Goal: Transaction & Acquisition: Book appointment/travel/reservation

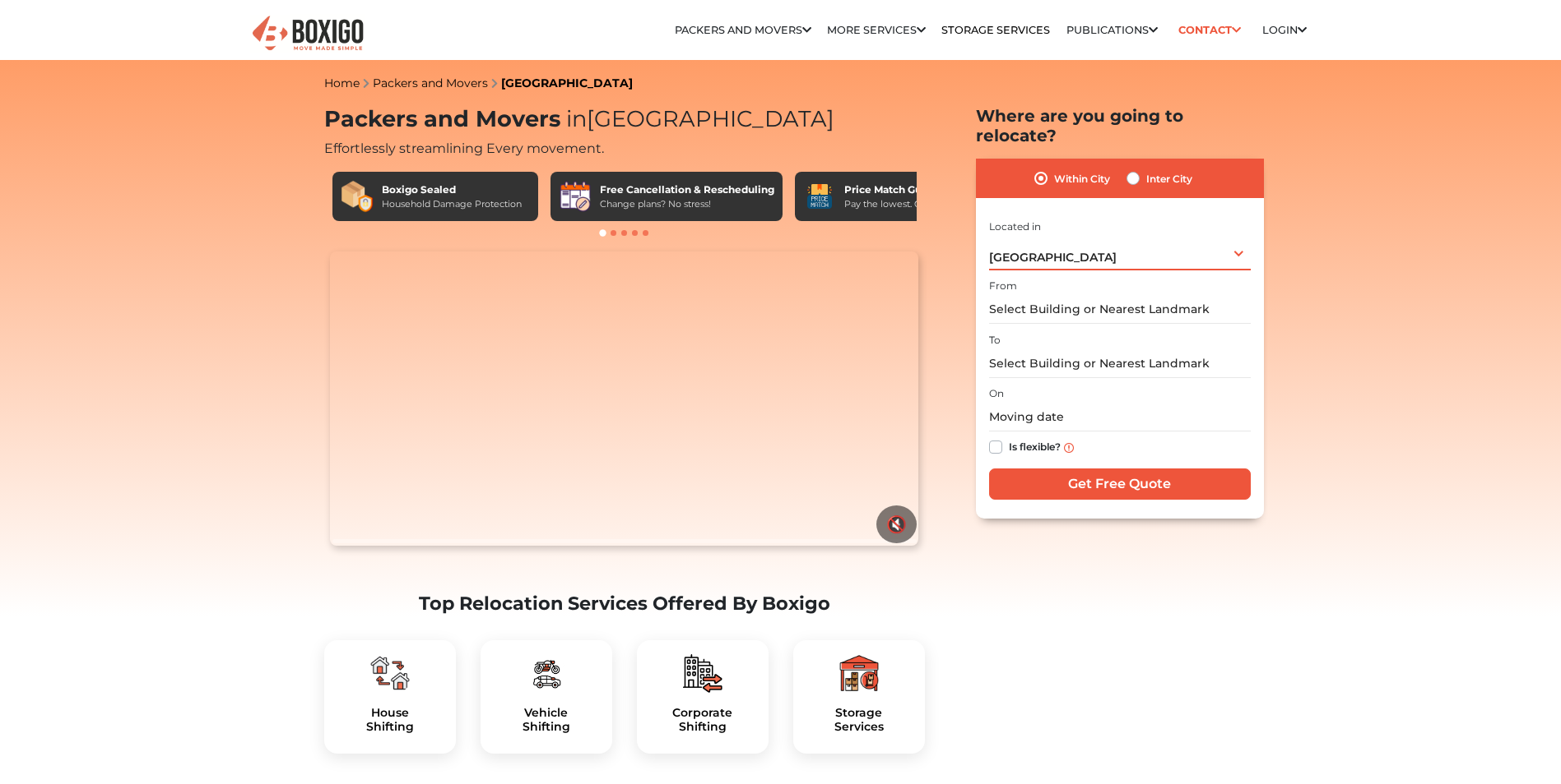
click at [1064, 237] on div "[GEOGRAPHIC_DATA] Select City [GEOGRAPHIC_DATA] [GEOGRAPHIC_DATA] [GEOGRAPHIC_D…" at bounding box center [1119, 253] width 262 height 35
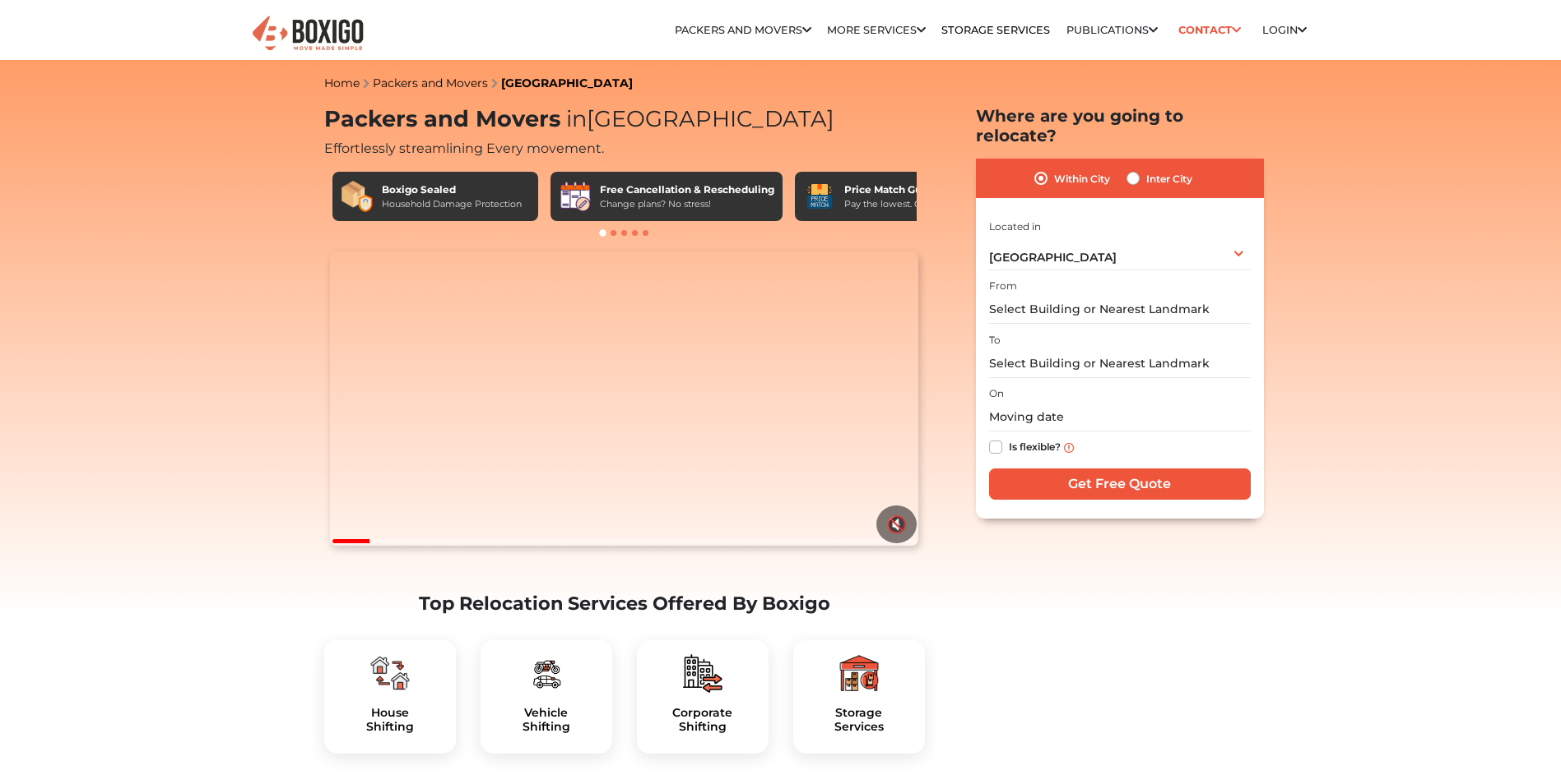
click at [1146, 169] on label "Inter City" at bounding box center [1169, 178] width 46 height 20
click at [1136, 169] on input "Inter City" at bounding box center [1132, 176] width 13 height 17
radio input "true"
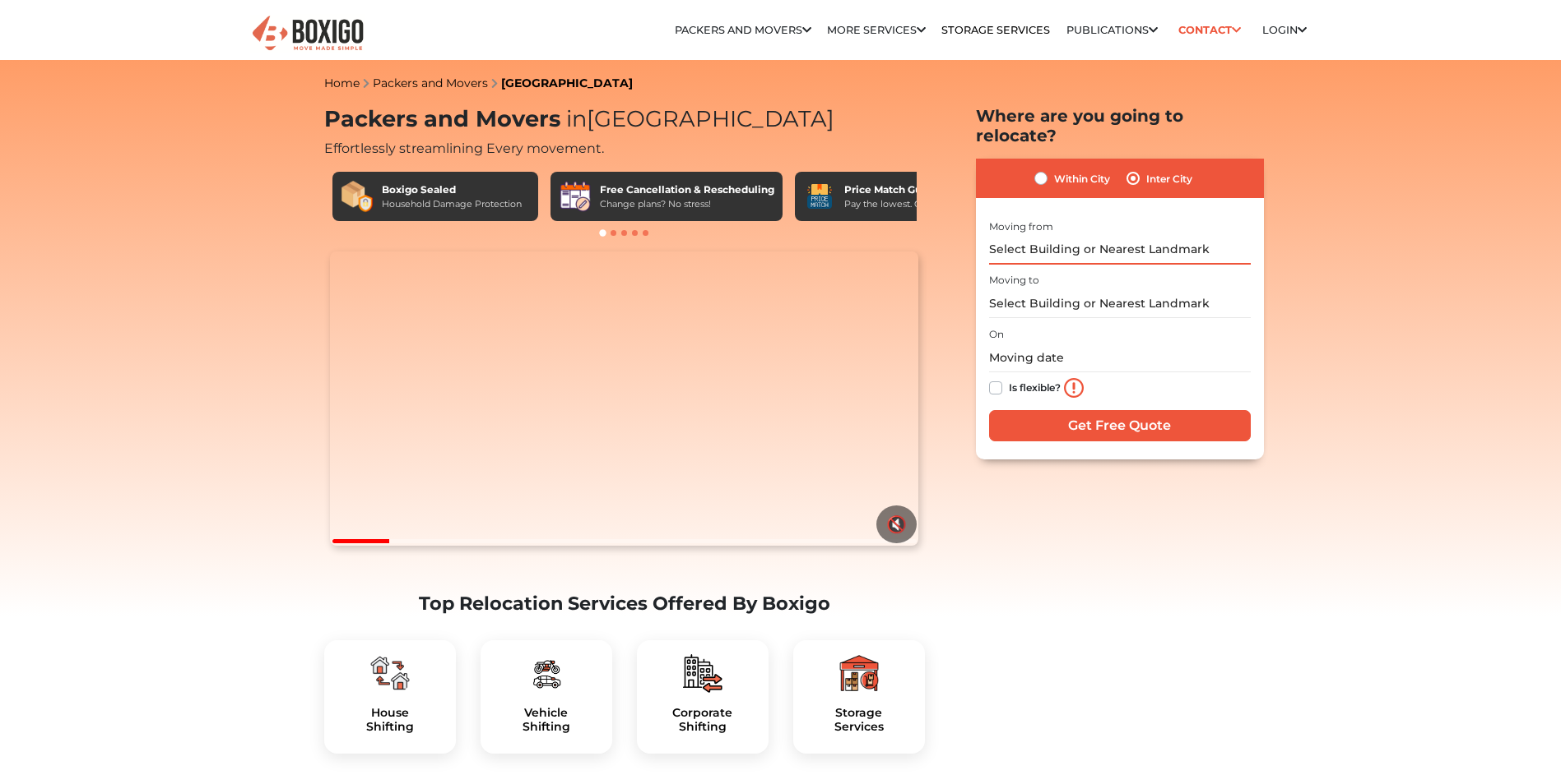
click at [1120, 236] on input "text" at bounding box center [1119, 250] width 262 height 28
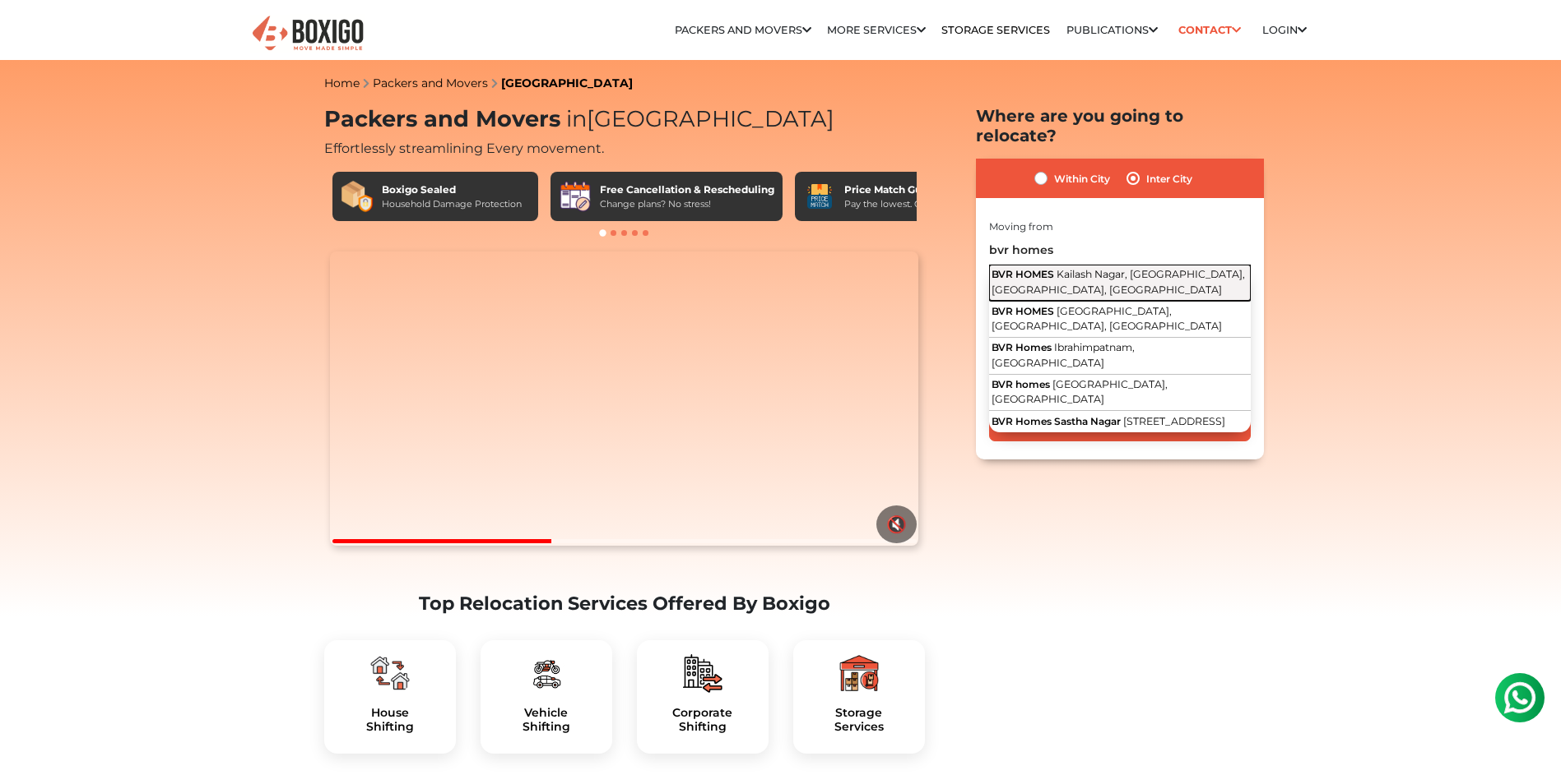
click at [1120, 268] on span "Kailash Nagar, [GEOGRAPHIC_DATA], [GEOGRAPHIC_DATA], [GEOGRAPHIC_DATA]" at bounding box center [1118, 282] width 254 height 28
type input "BVR HOMES, [GEOGRAPHIC_DATA], [GEOGRAPHIC_DATA], [GEOGRAPHIC_DATA], [GEOGRAPHIC…"
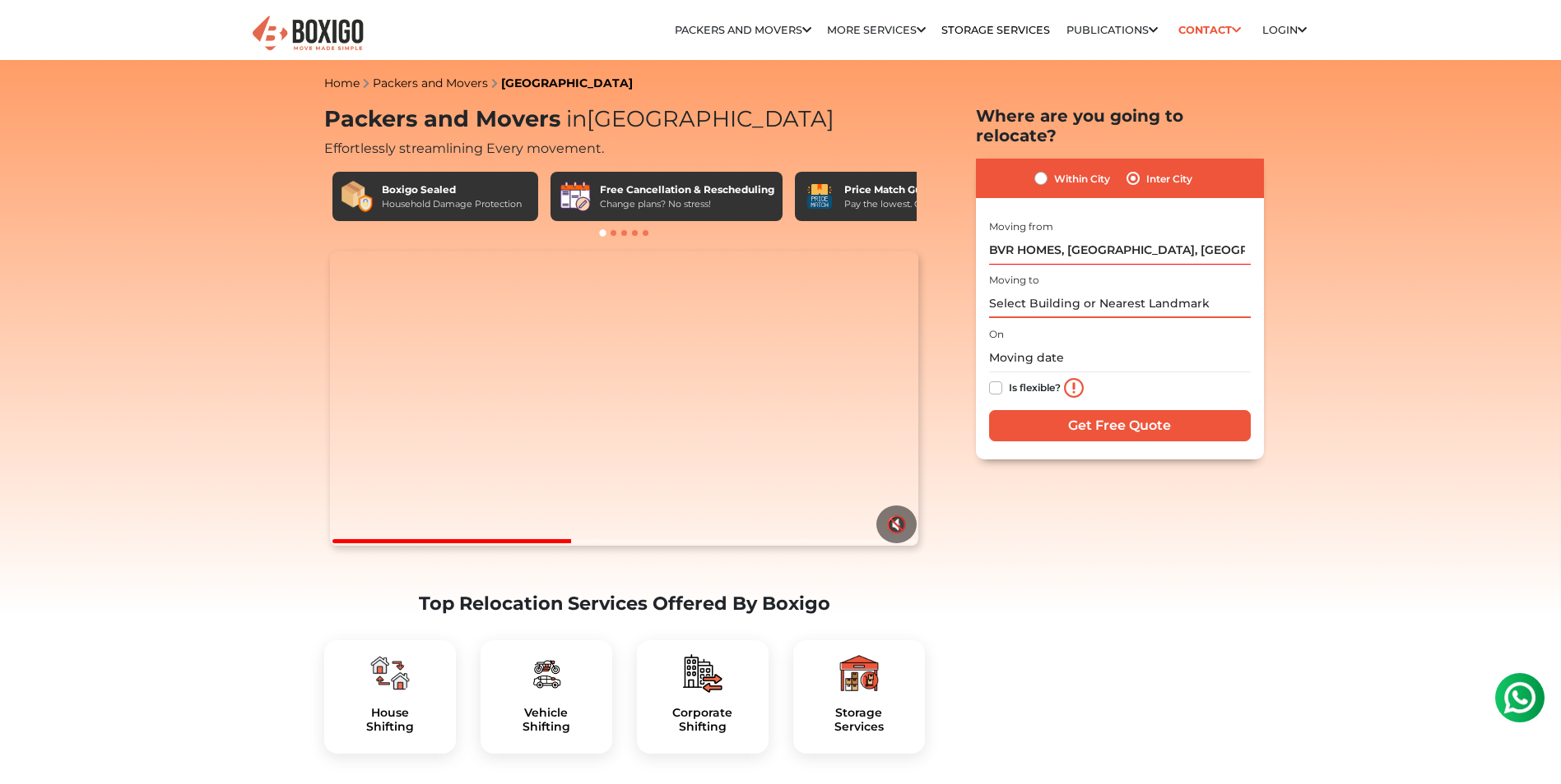
click at [1120, 289] on input "text" at bounding box center [1119, 303] width 262 height 28
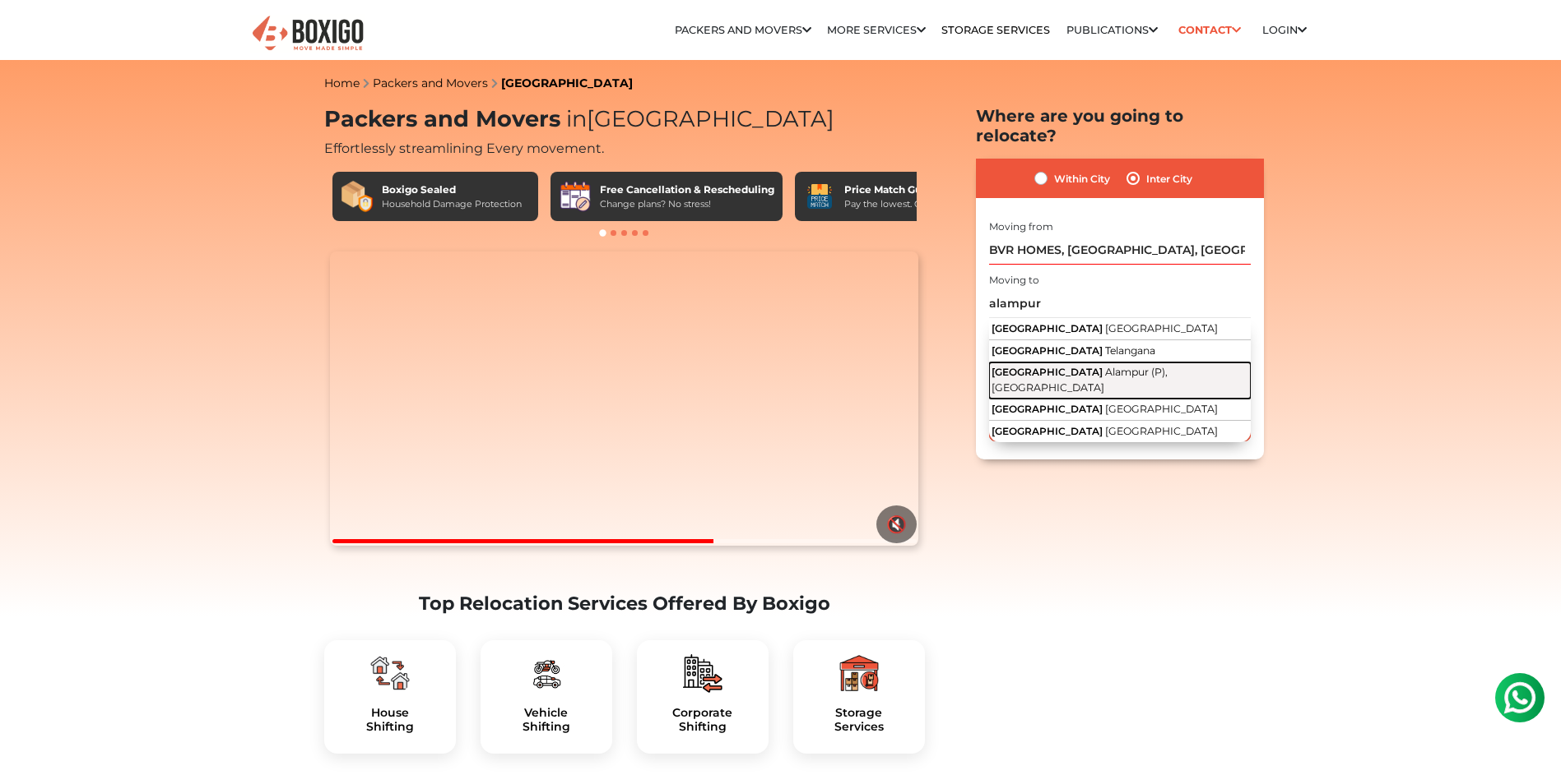
click at [1121, 363] on button "[GEOGRAPHIC_DATA] (P), [GEOGRAPHIC_DATA]" at bounding box center [1119, 381] width 262 height 37
type input "[GEOGRAPHIC_DATA] (P), [GEOGRAPHIC_DATA]"
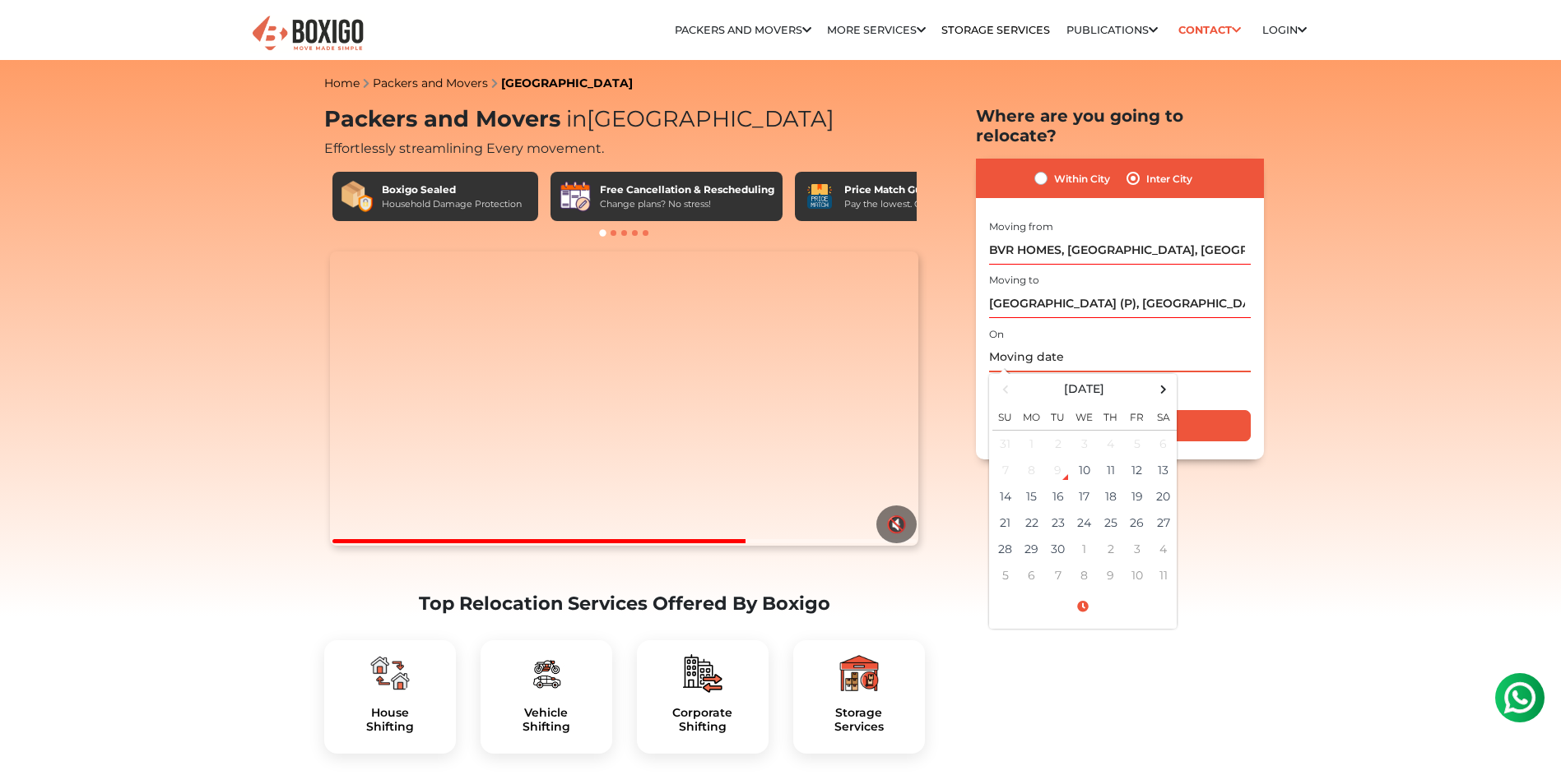
click at [1028, 346] on input "text" at bounding box center [1119, 357] width 262 height 28
click at [1133, 457] on td "12" at bounding box center [1137, 470] width 27 height 27
type input "[DATE] 12:00 AM"
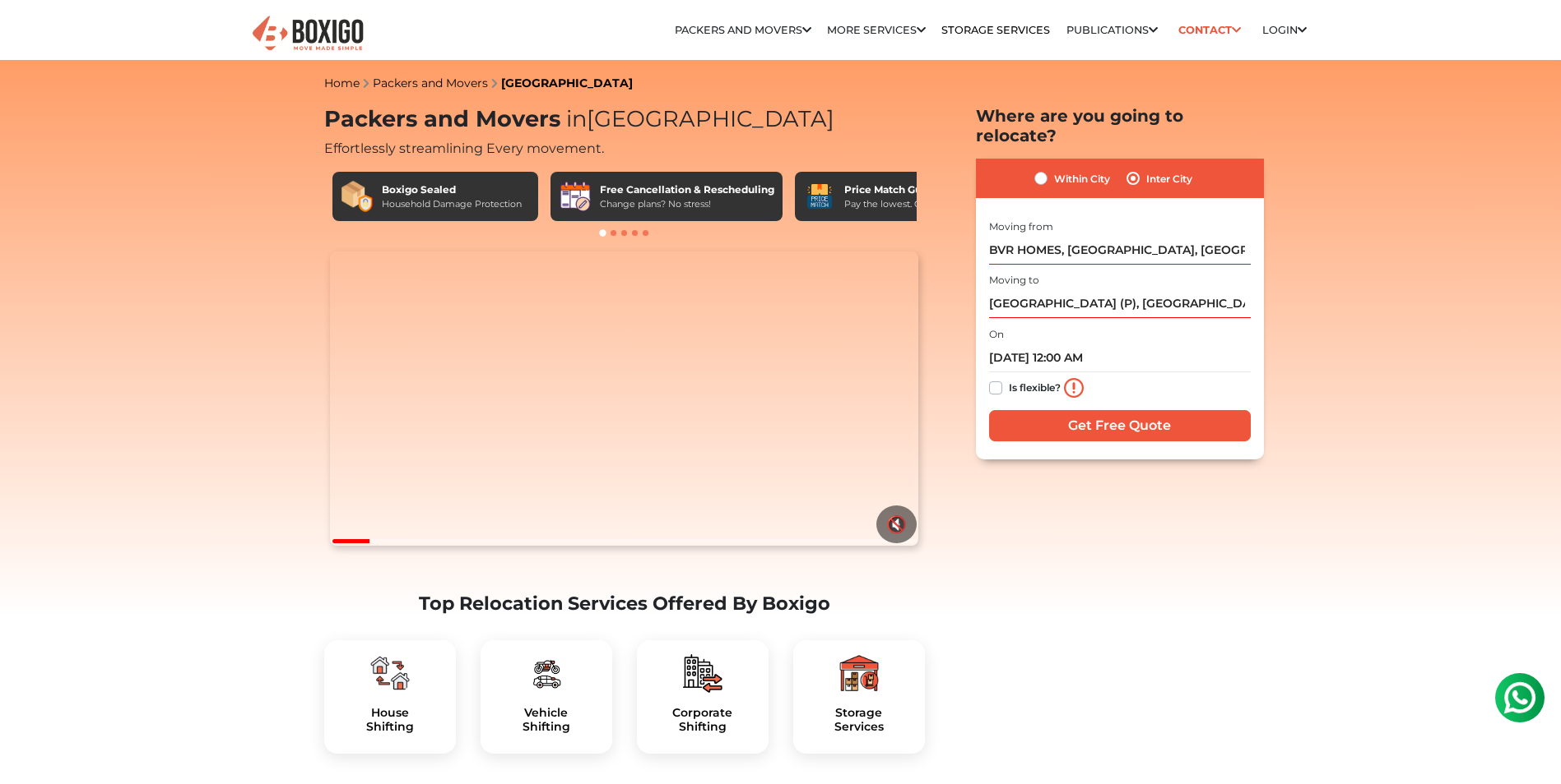
click at [1054, 378] on label "Is flexible?" at bounding box center [1035, 386] width 51 height 17
click at [1002, 378] on input "Is flexible?" at bounding box center [995, 386] width 13 height 17
checkbox input "true"
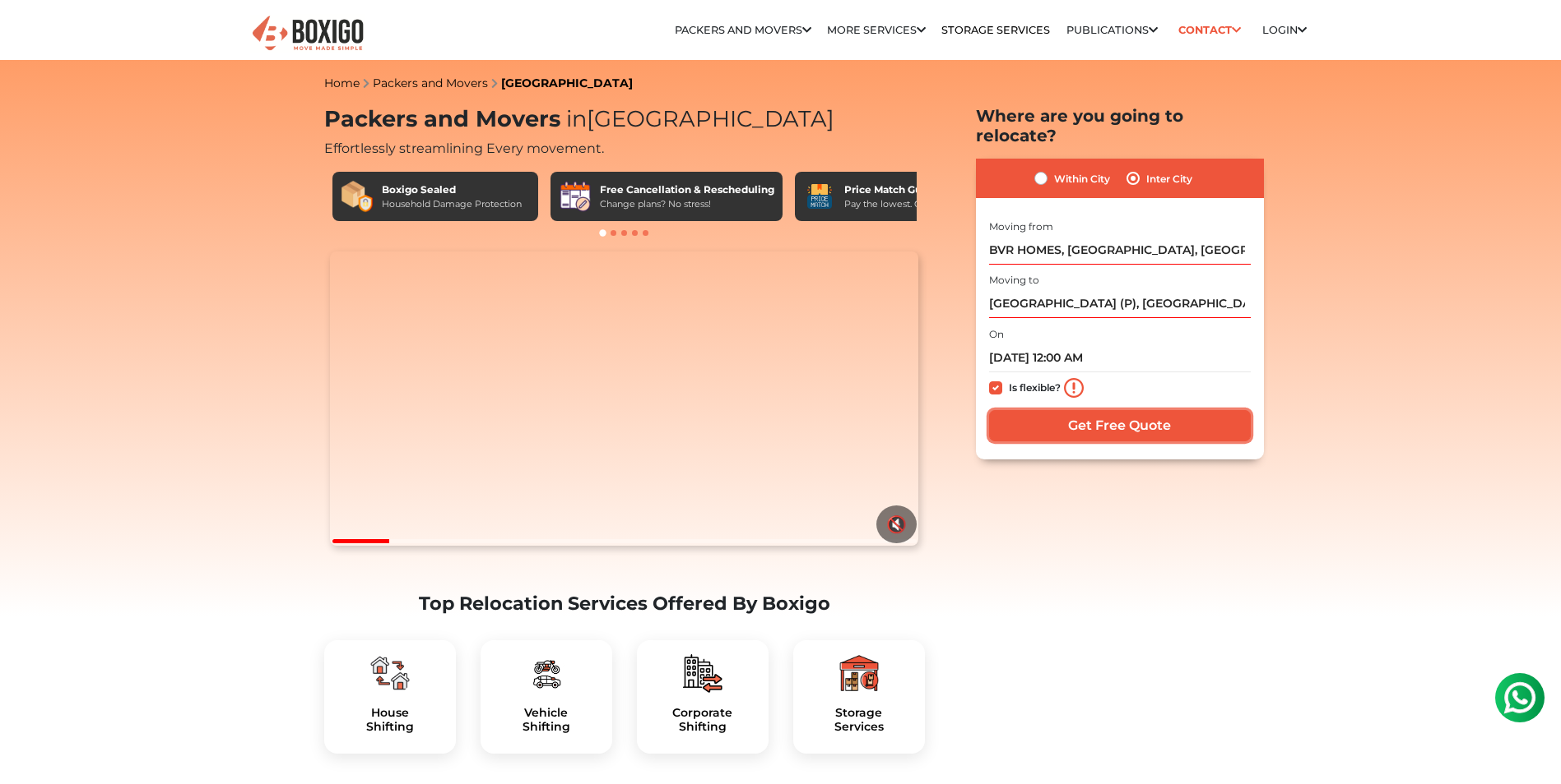
click at [1083, 411] on input "Get Free Quote" at bounding box center [1119, 426] width 262 height 31
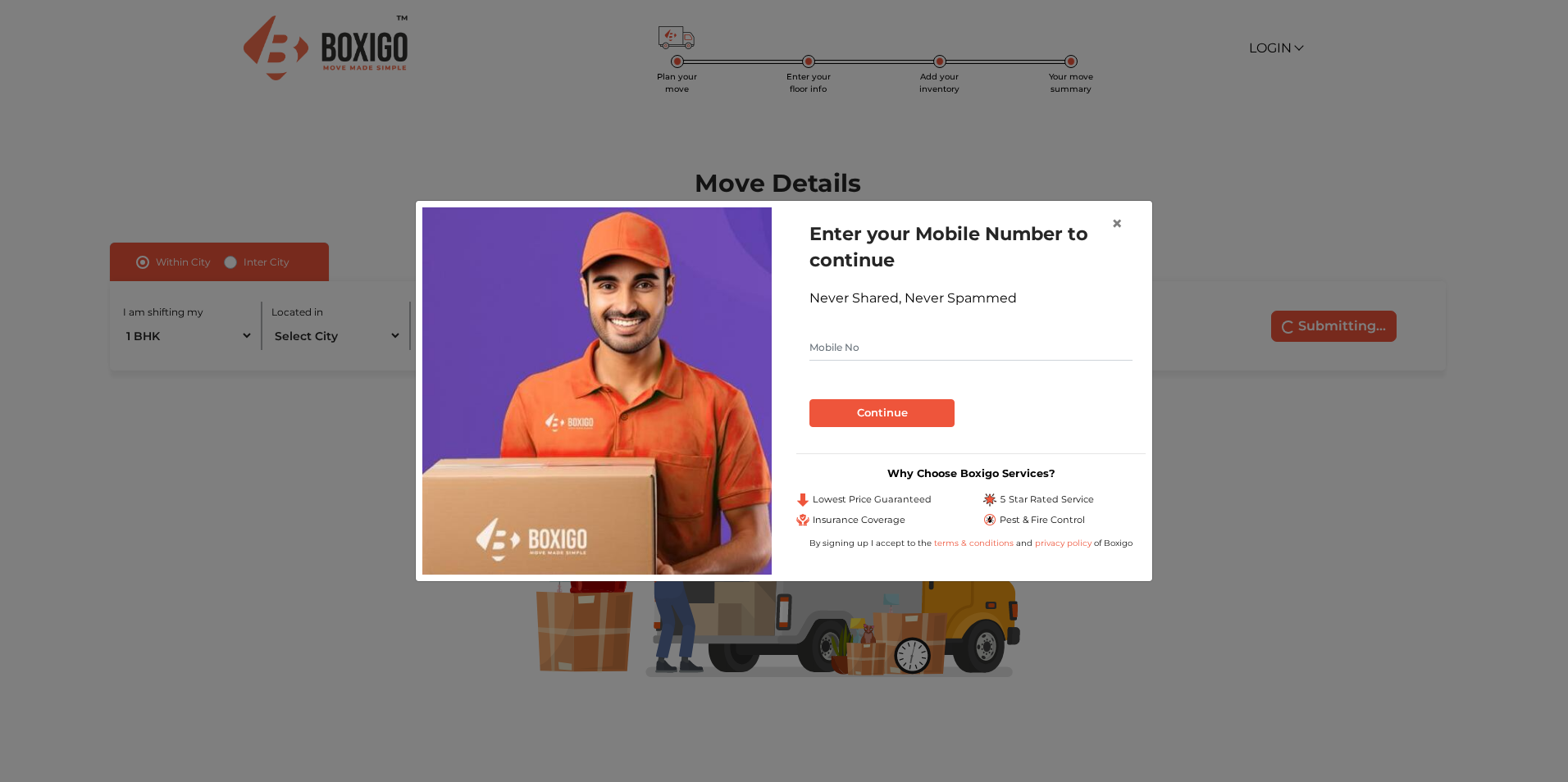
click at [837, 354] on input "text" at bounding box center [971, 348] width 323 height 27
type input "9866325972"
click at [845, 410] on button "Continue" at bounding box center [882, 413] width 145 height 28
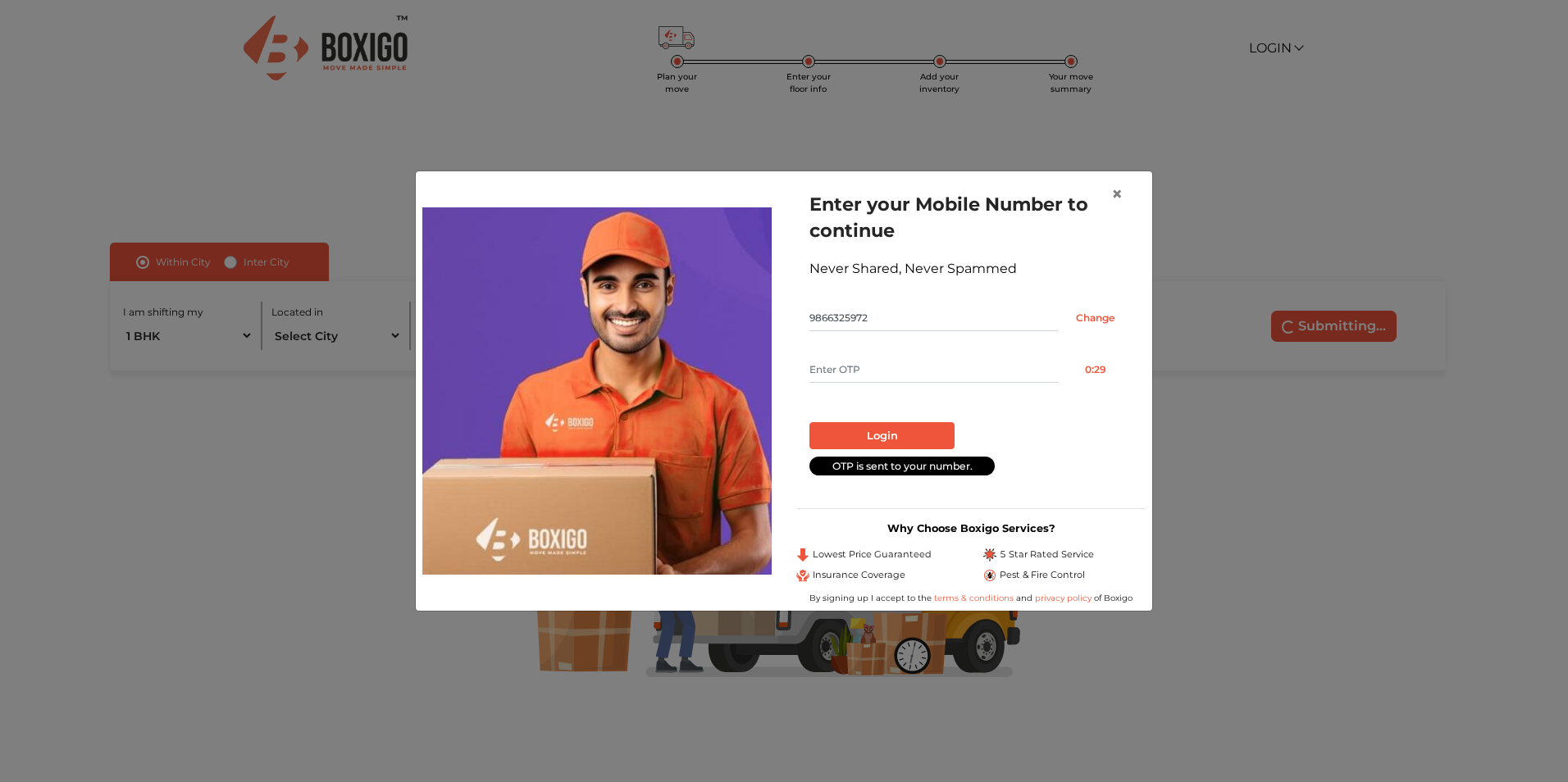
click at [885, 369] on input "text" at bounding box center [934, 370] width 249 height 27
type input "9211"
click at [928, 423] on button "Login" at bounding box center [882, 436] width 145 height 28
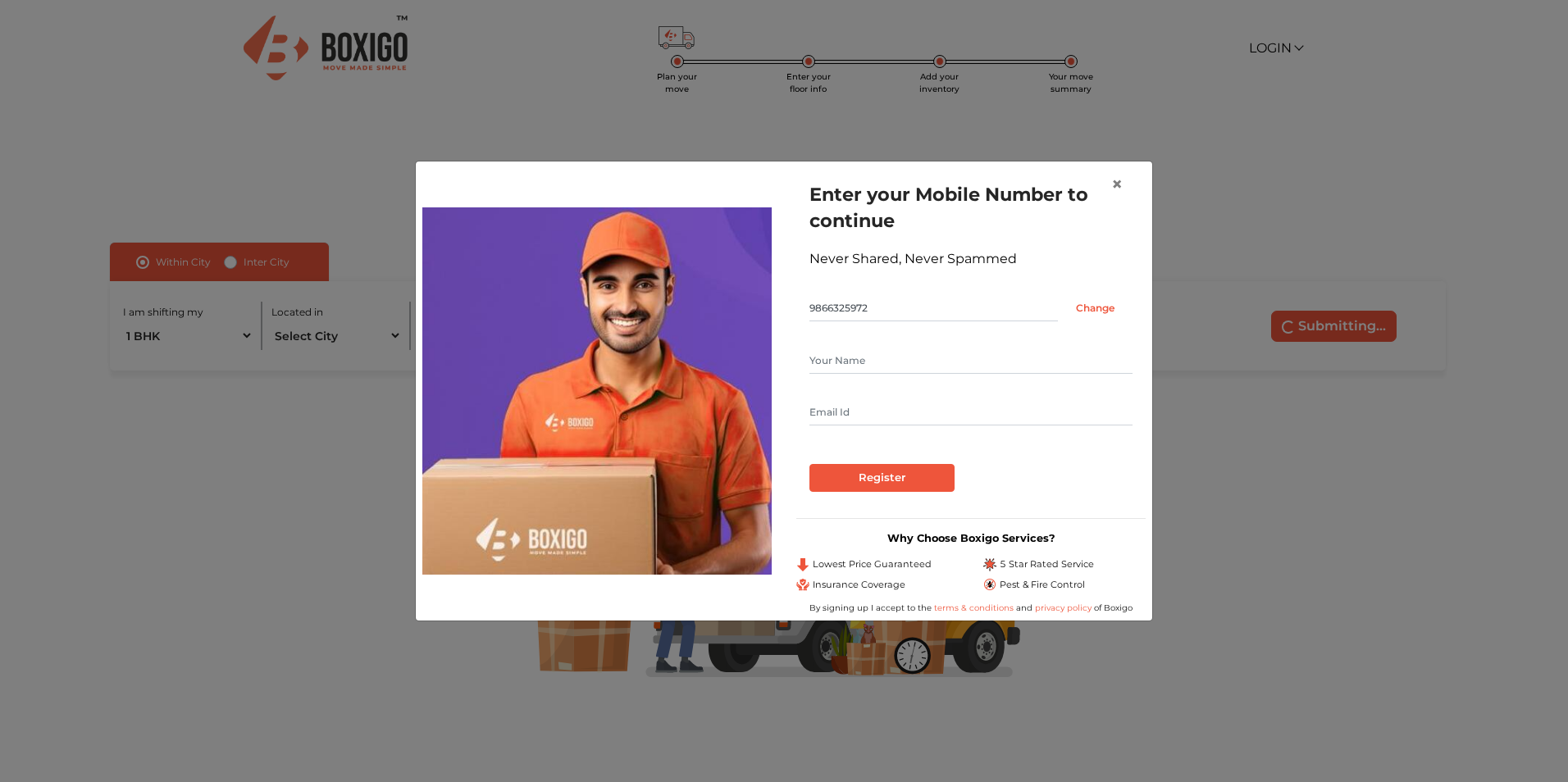
click at [911, 363] on input "text" at bounding box center [971, 361] width 323 height 27
type input "Praveen"
type input "96.praveen@gmail.com"
click at [912, 477] on input "Register" at bounding box center [882, 479] width 145 height 28
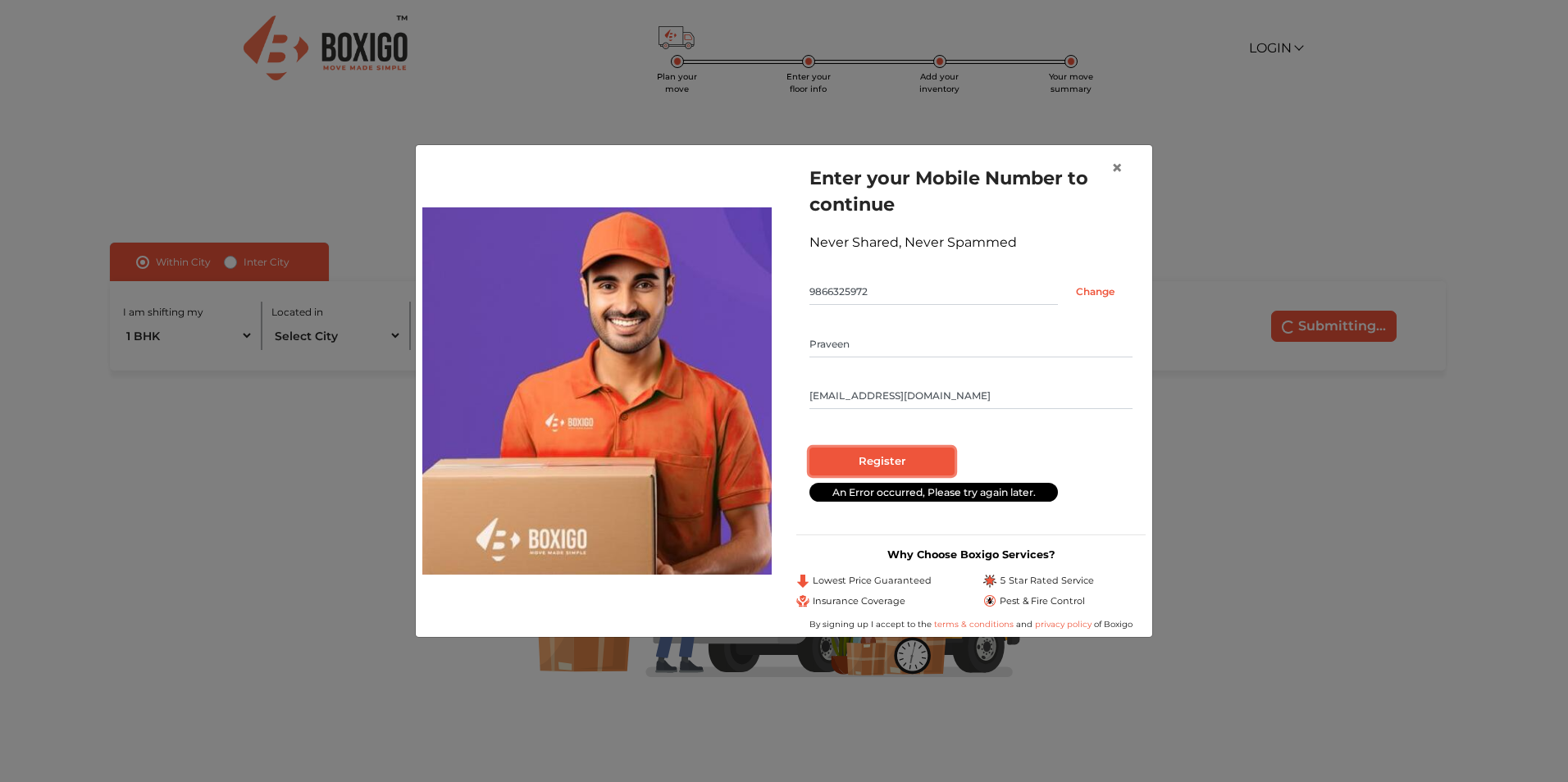
click at [912, 466] on input "Register" at bounding box center [882, 462] width 145 height 28
radio input "false"
radio input "true"
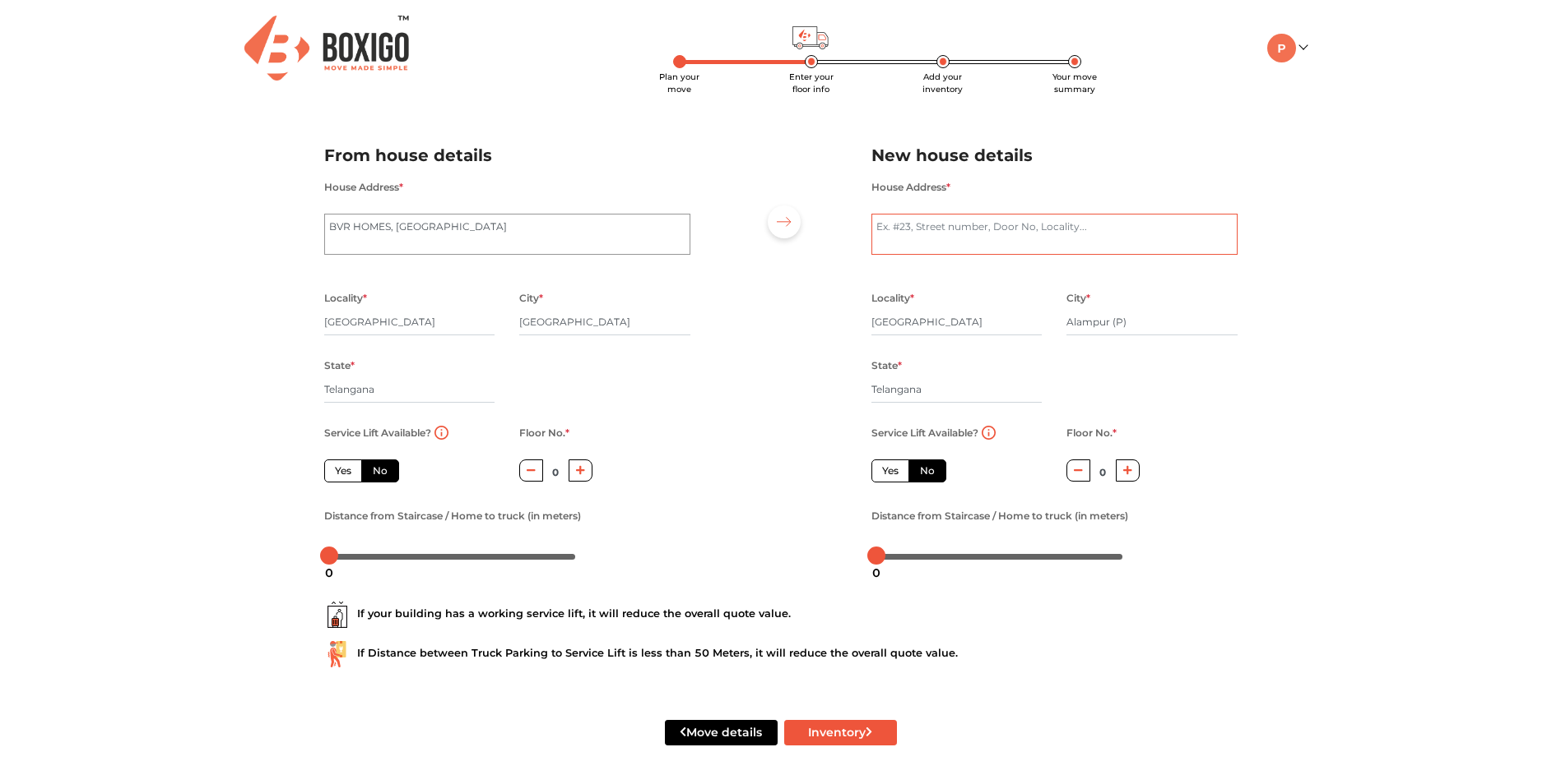
click at [960, 242] on textarea "House Address *" at bounding box center [1054, 234] width 367 height 41
type textarea "22-85/1, akbar pet, near police station Alampur 509152"
click at [580, 321] on input "[GEOGRAPHIC_DATA]" at bounding box center [604, 323] width 171 height 27
click at [1344, 516] on div "Plan your move Enter your floor info Add your inventory Your move summary My Mo…" at bounding box center [780, 392] width 1561 height 785
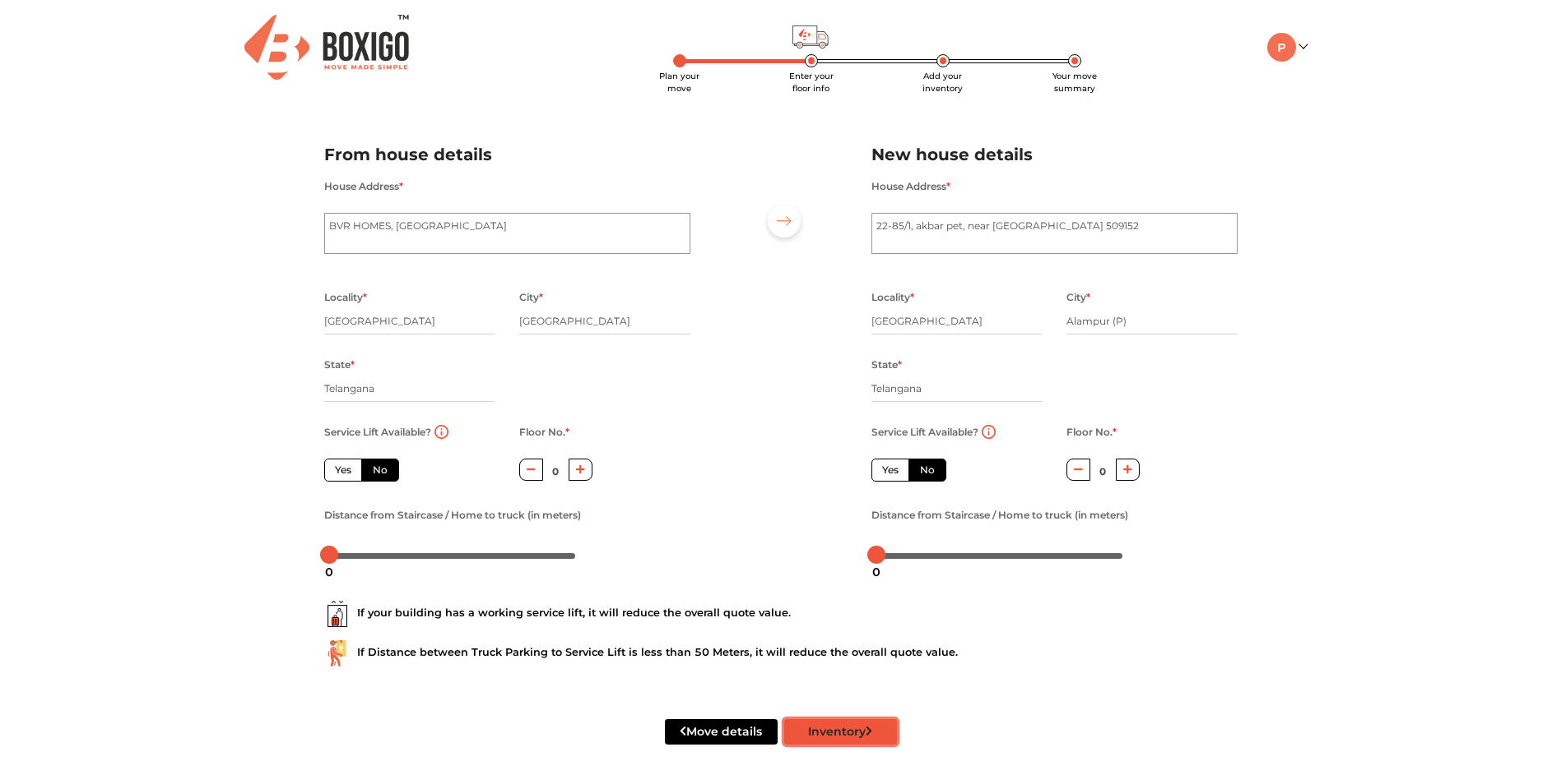
click at [817, 734] on button "Inventory" at bounding box center [840, 732] width 113 height 26
radio input "true"
click at [1142, 319] on input "Alampur (P)" at bounding box center [1151, 322] width 171 height 27
type input "Alampur ("
radio input "true"
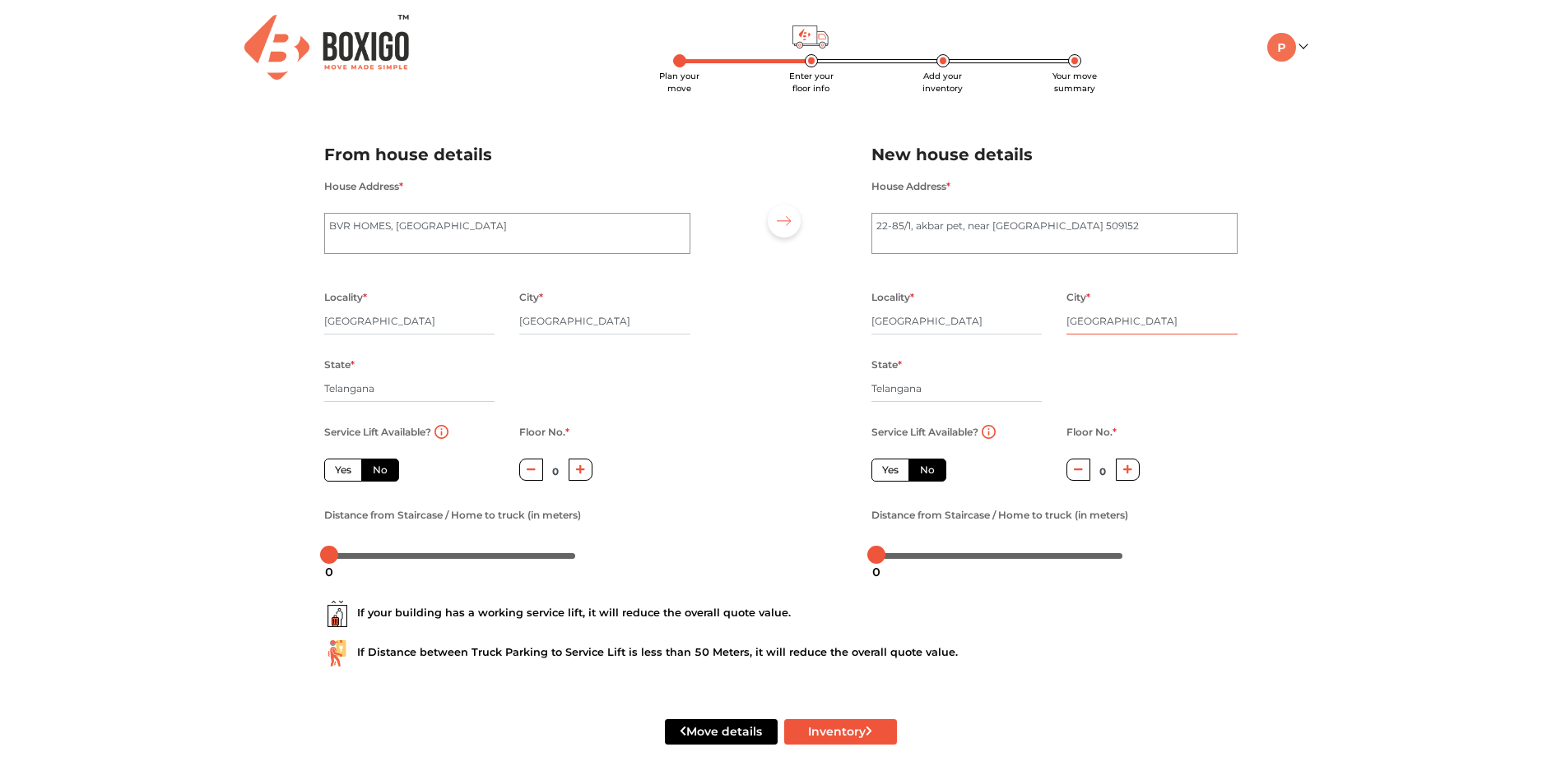
type input "[GEOGRAPHIC_DATA]"
click at [859, 717] on div "Move details Inventory" at bounding box center [780, 733] width 938 height 105
click at [860, 725] on button "Inventory" at bounding box center [840, 732] width 113 height 26
radio input "true"
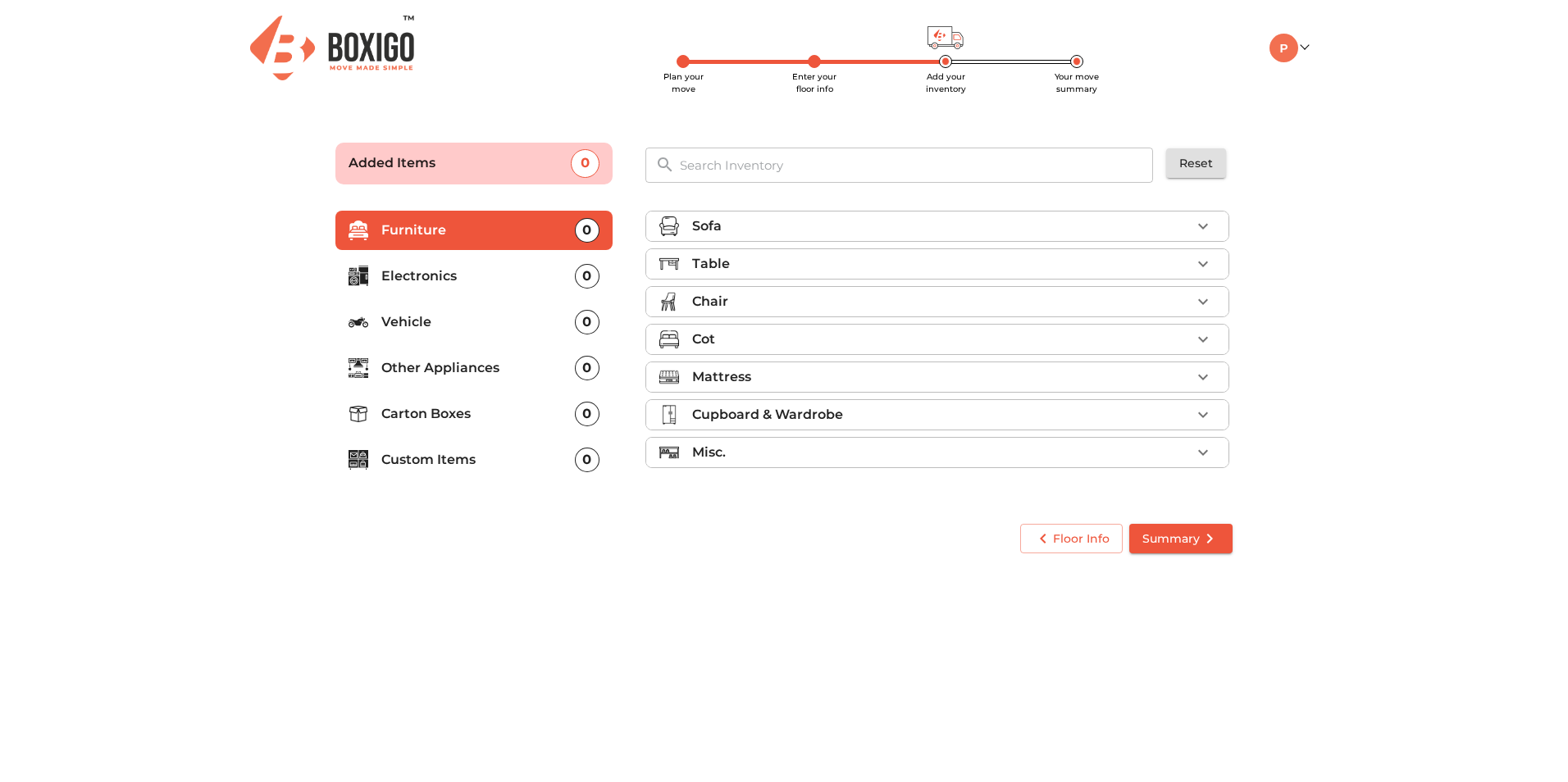
click at [770, 418] on p "Cupboard & Wardrobe" at bounding box center [767, 415] width 151 height 19
click at [1201, 417] on icon "button" at bounding box center [1203, 415] width 19 height 19
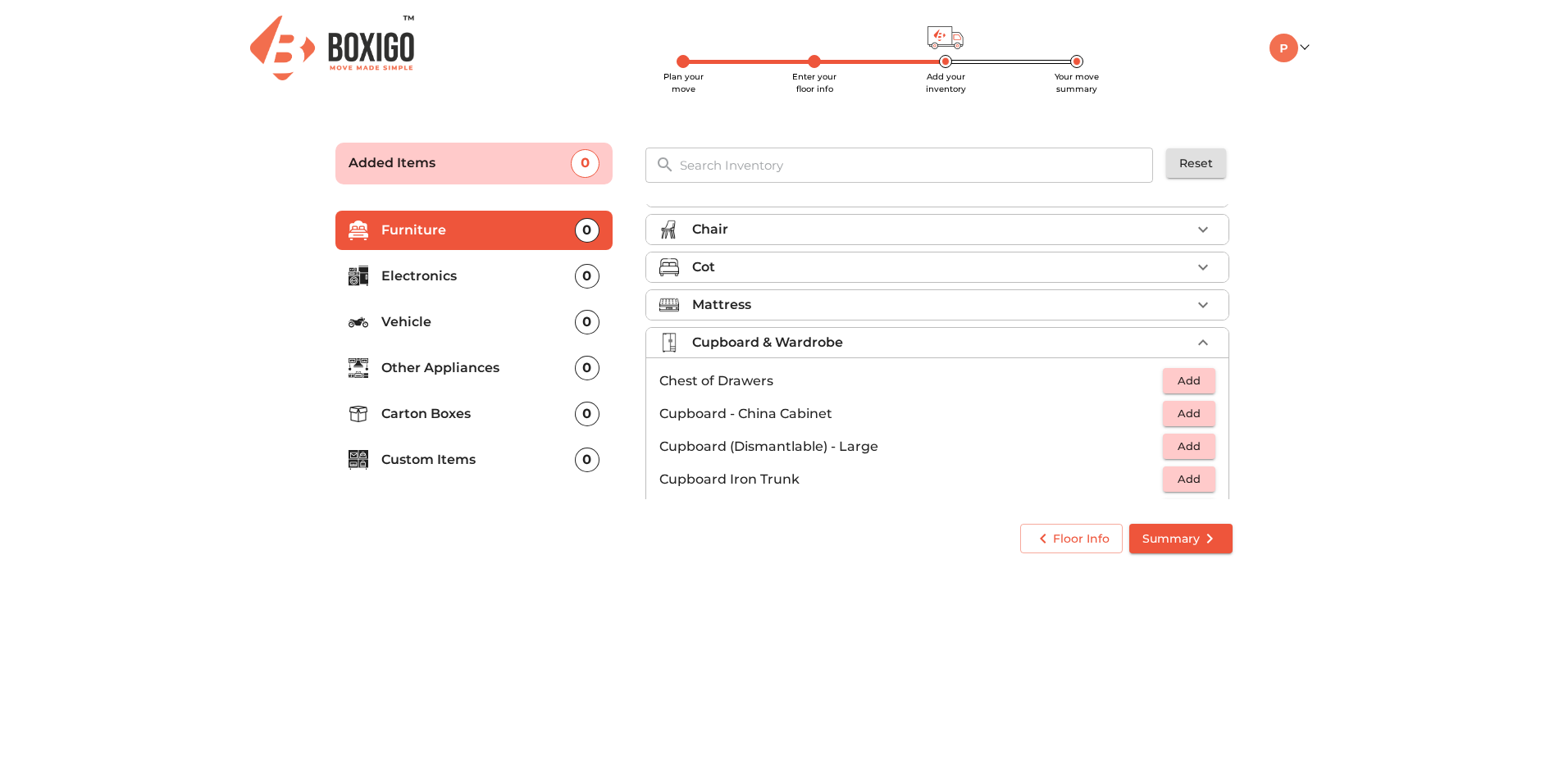
scroll to position [164, 0]
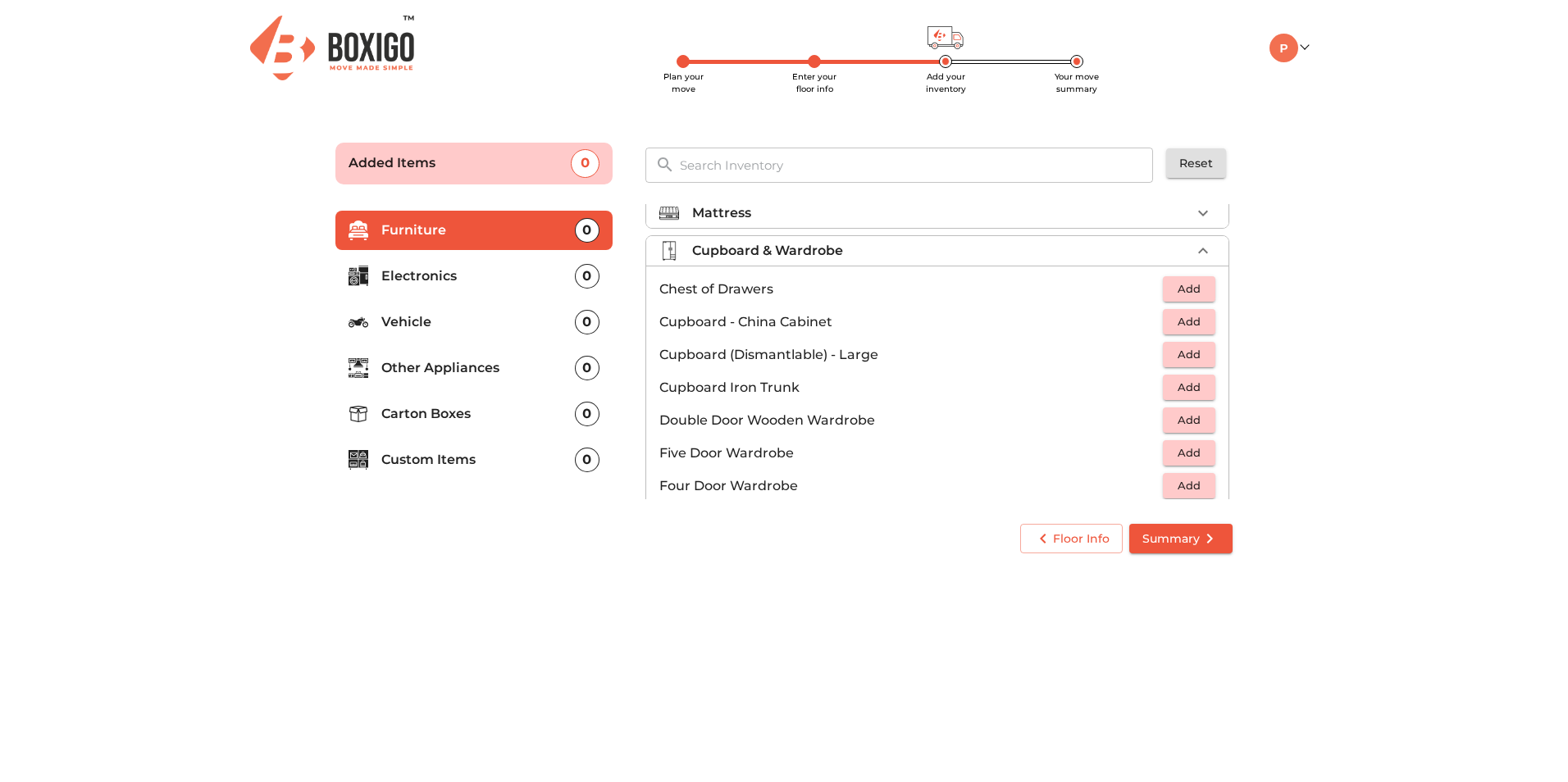
click at [528, 459] on p "Custom Items" at bounding box center [478, 460] width 194 height 19
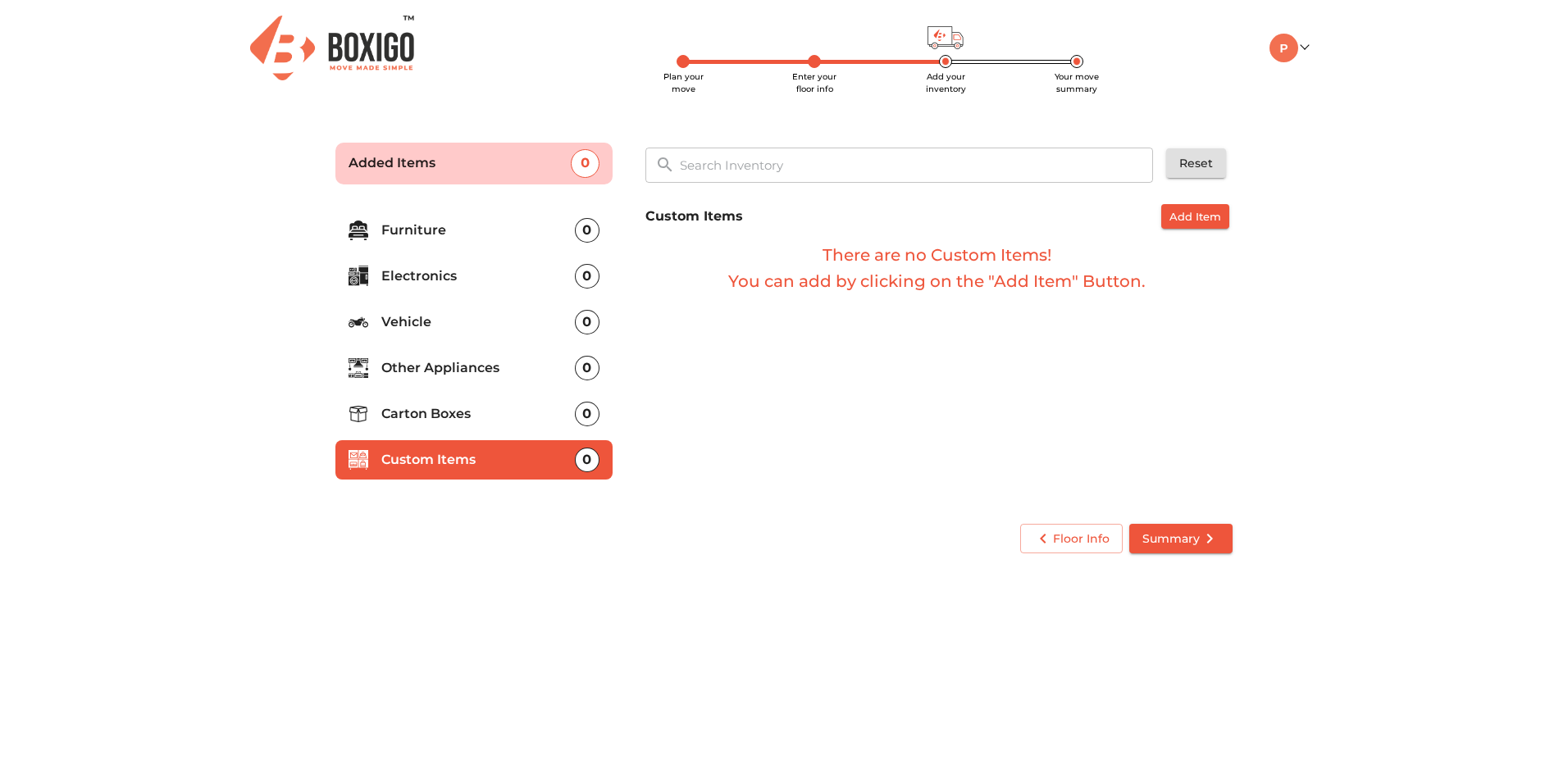
click at [474, 240] on p "Furniture" at bounding box center [478, 230] width 194 height 19
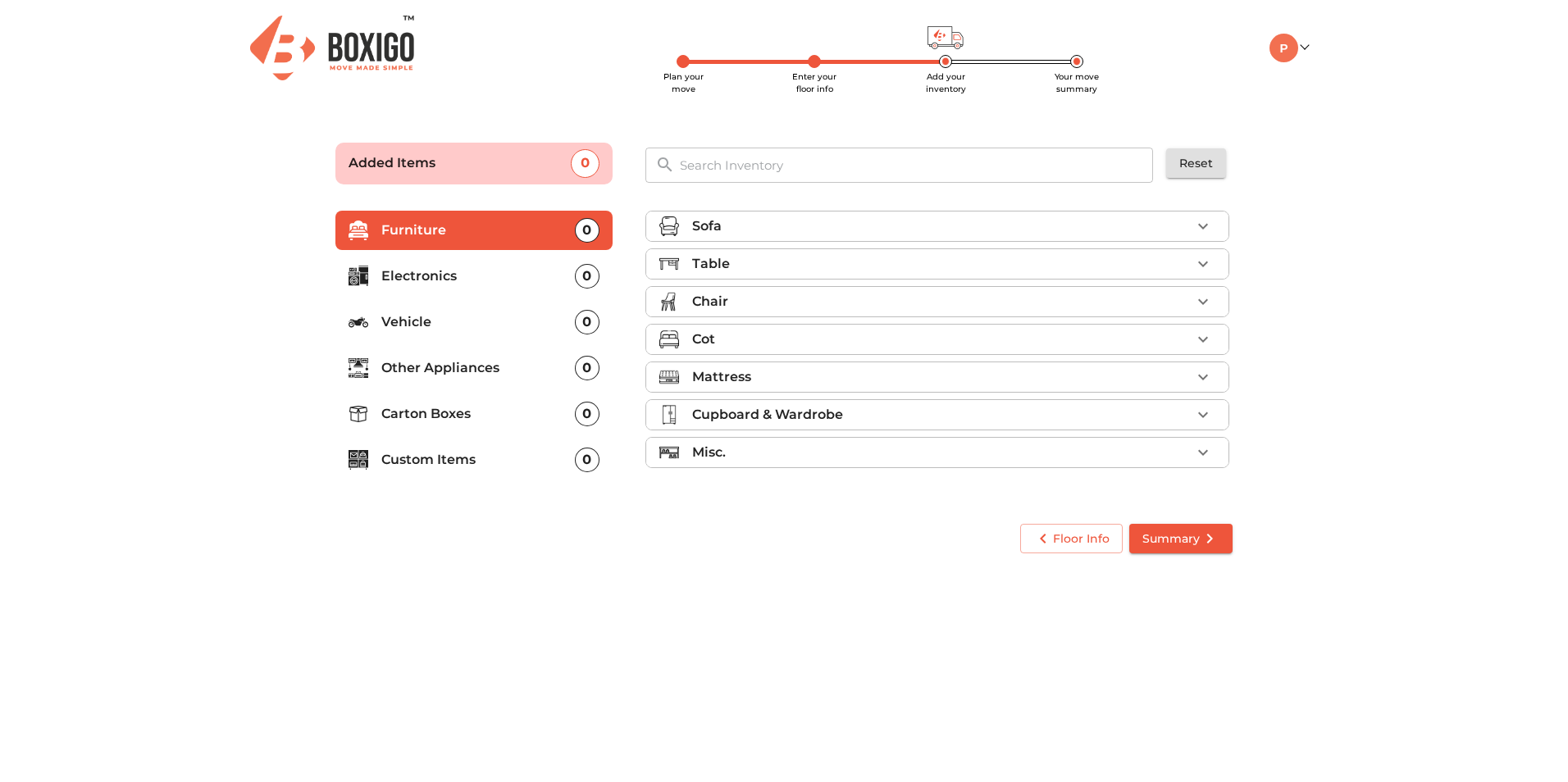
click at [837, 418] on p "Cupboard & Wardrobe" at bounding box center [767, 415] width 151 height 19
click at [1180, 478] on span "Add" at bounding box center [1189, 486] width 36 height 19
click at [1186, 533] on span "Summary" at bounding box center [1180, 539] width 77 height 20
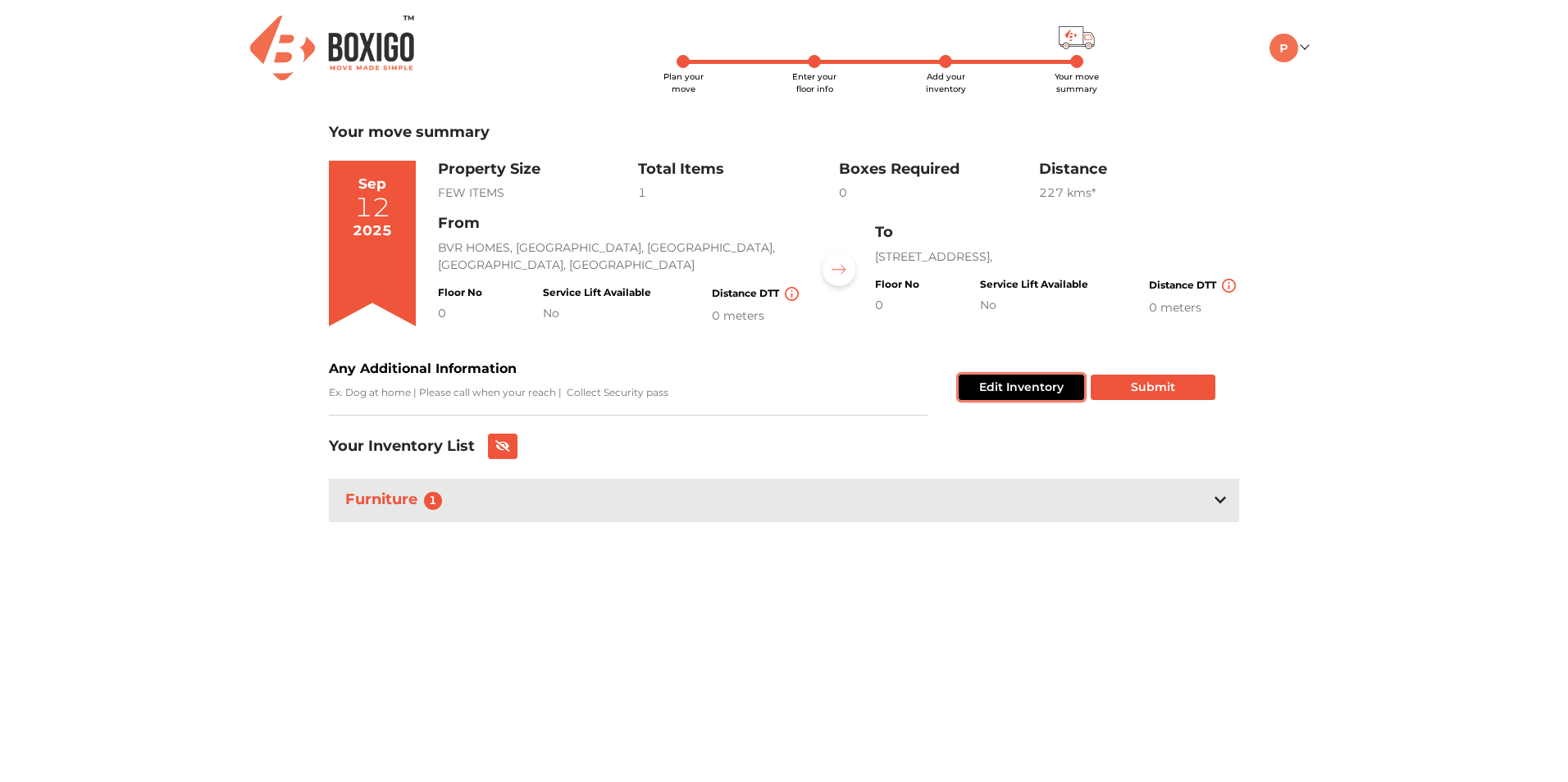
click at [1033, 395] on button "Edit Inventory" at bounding box center [1022, 387] width 126 height 26
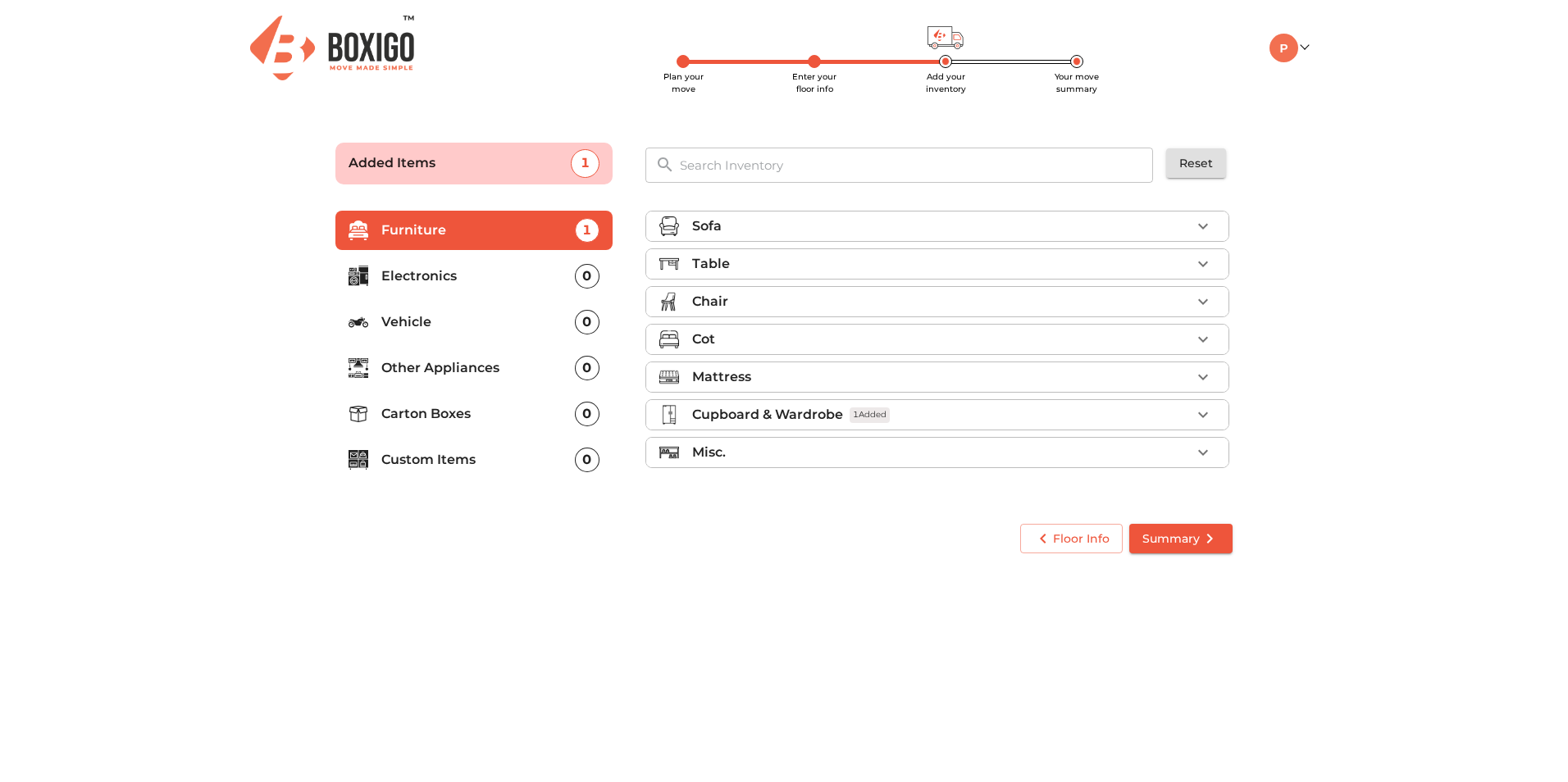
click at [509, 327] on p "Vehicle" at bounding box center [478, 322] width 194 height 19
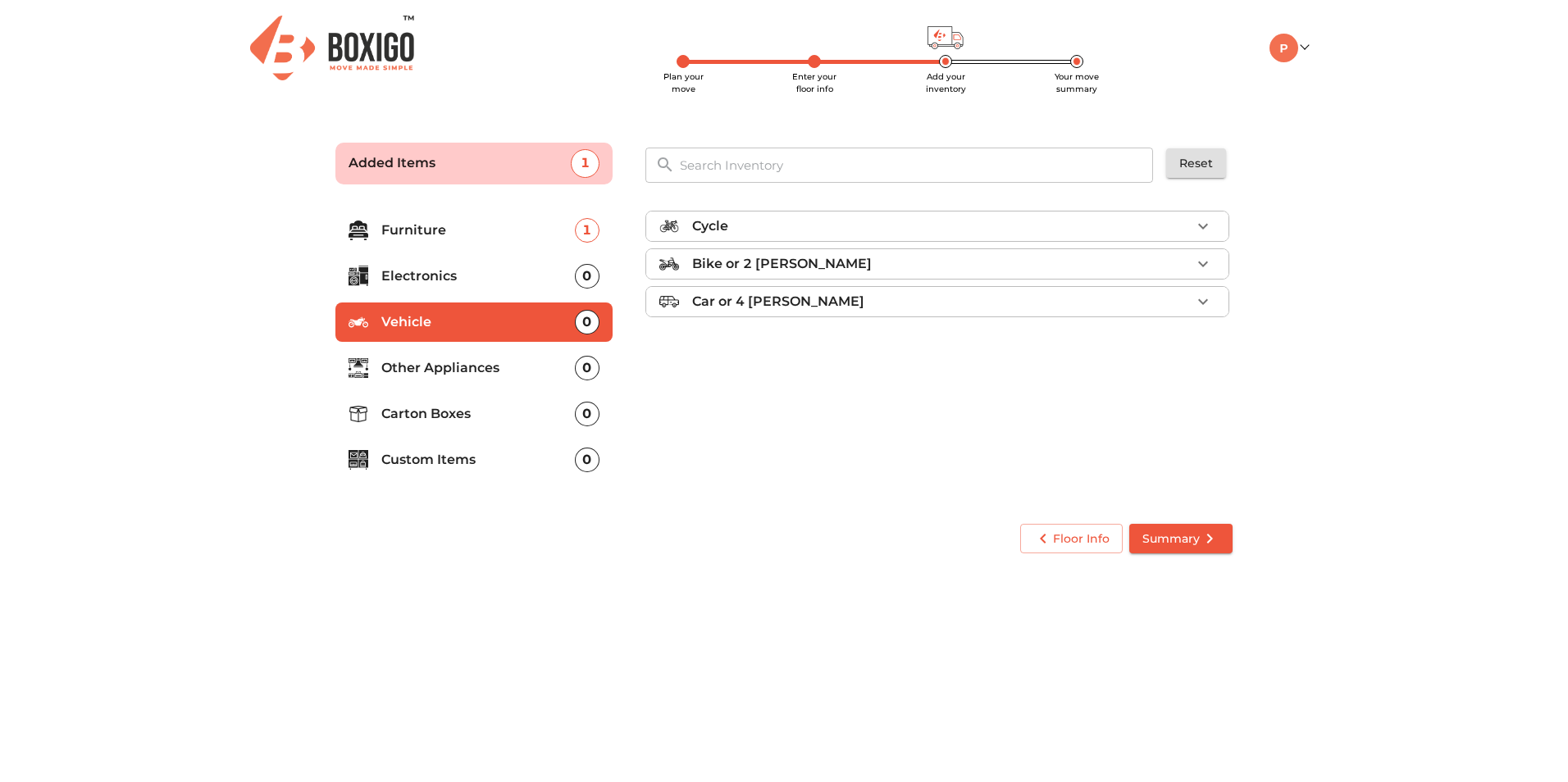
click at [810, 265] on p "Bike or 2 wheeler" at bounding box center [781, 264] width 180 height 19
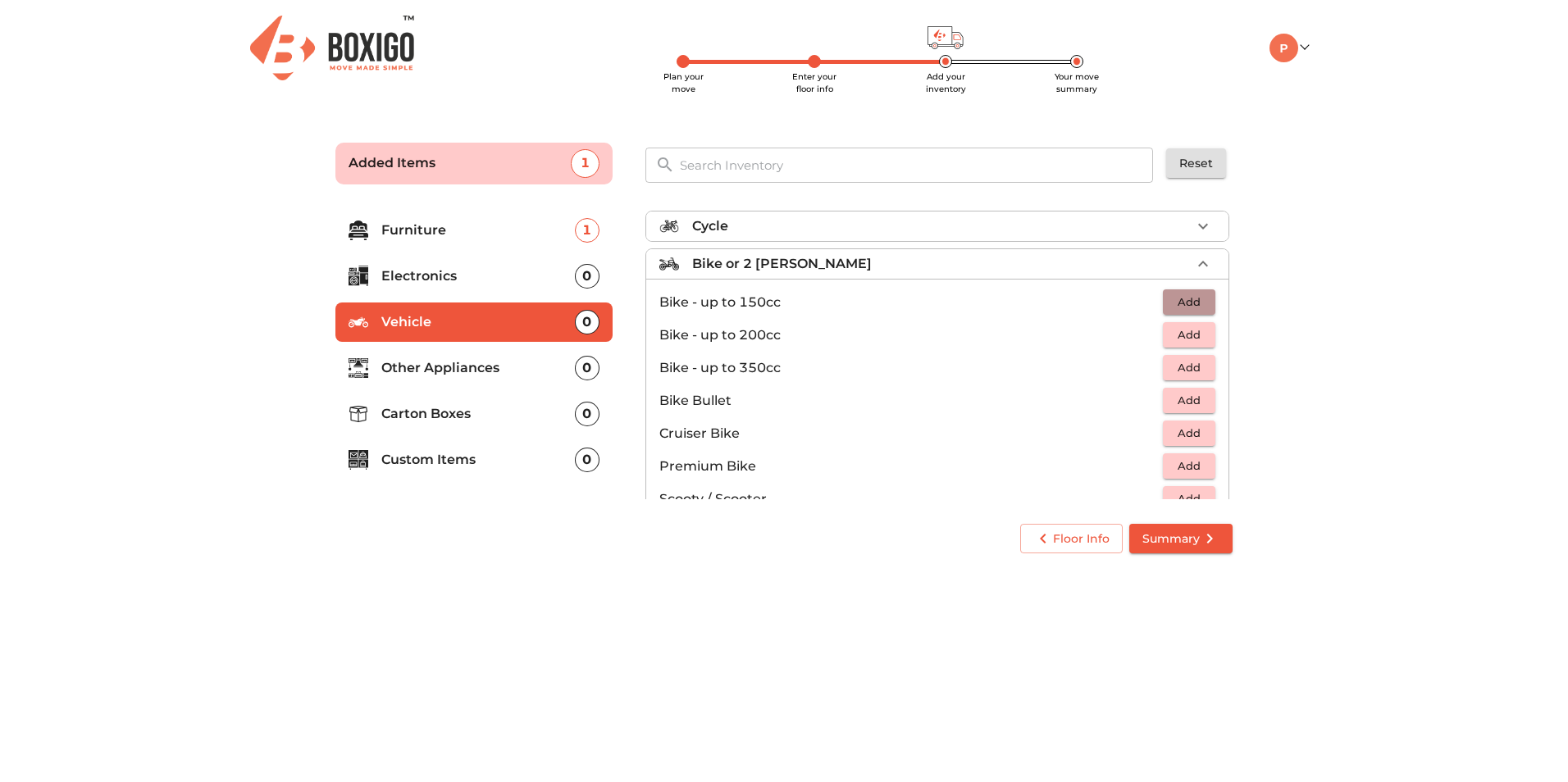
click at [1198, 304] on span "Add" at bounding box center [1189, 302] width 36 height 19
click at [1209, 548] on icon "submit" at bounding box center [1210, 539] width 19 height 19
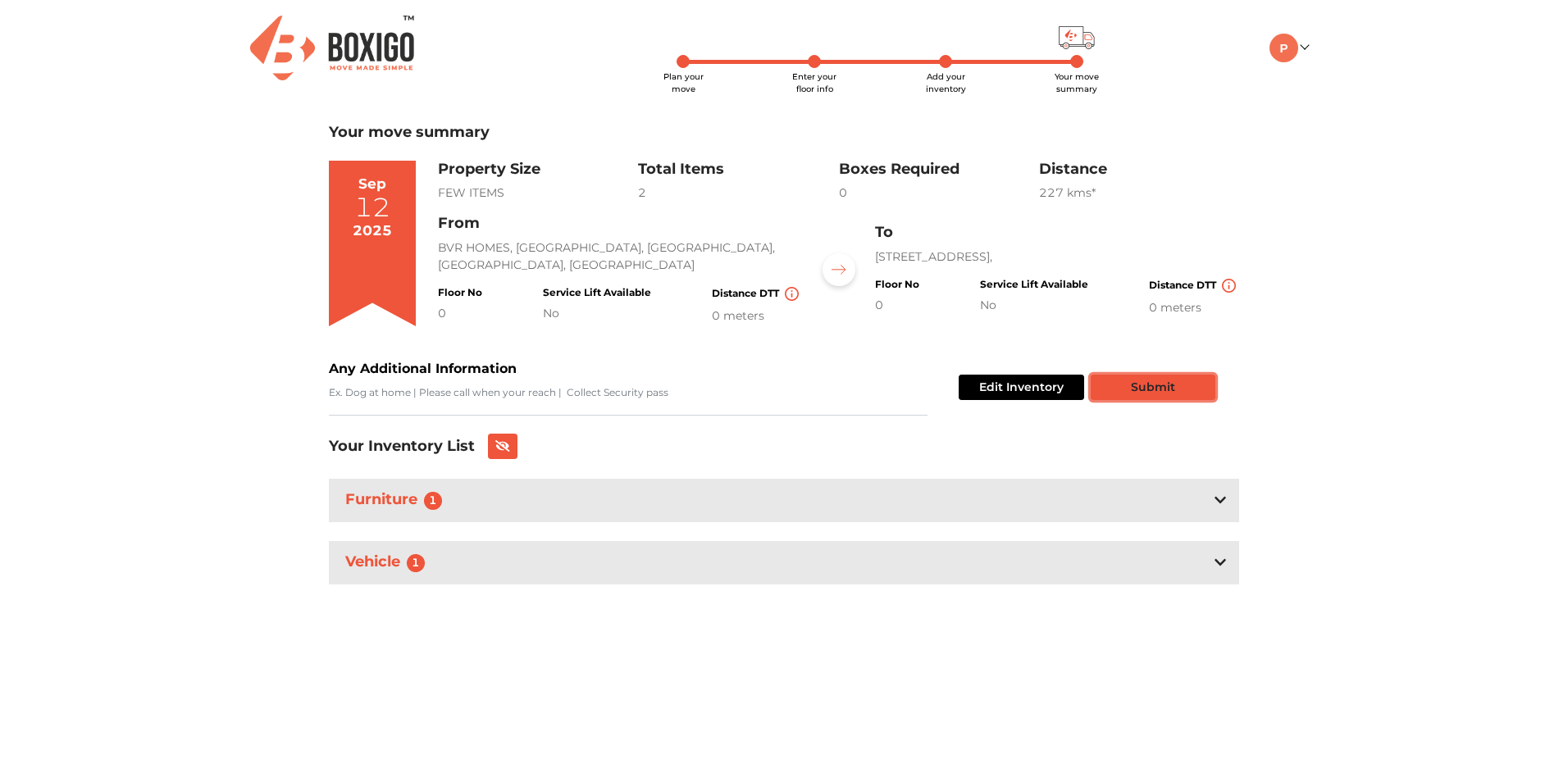
click at [1130, 396] on button "Submit" at bounding box center [1153, 387] width 125 height 26
